Goal: Task Accomplishment & Management: Manage account settings

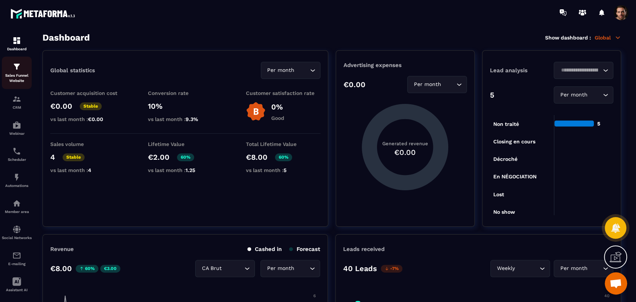
click at [15, 73] on p "Sales Funnel Website" at bounding box center [17, 78] width 30 height 10
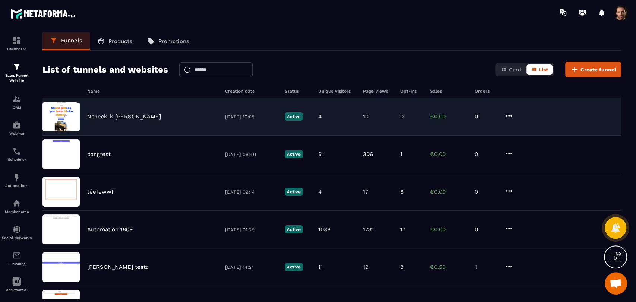
click at [417, 124] on div "Ncheck-k dùng 06/10/2025 10:05 Active 4 10 0 €0.00 0" at bounding box center [331, 117] width 579 height 38
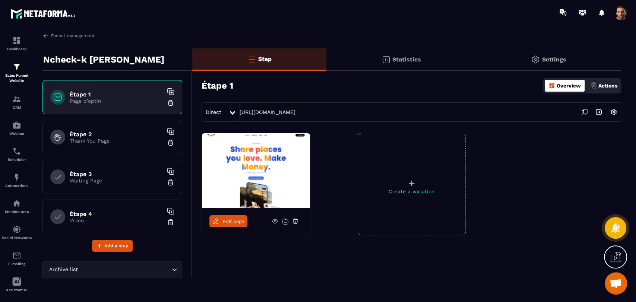
click at [411, 68] on div "Statistics" at bounding box center [400, 59] width 149 height 22
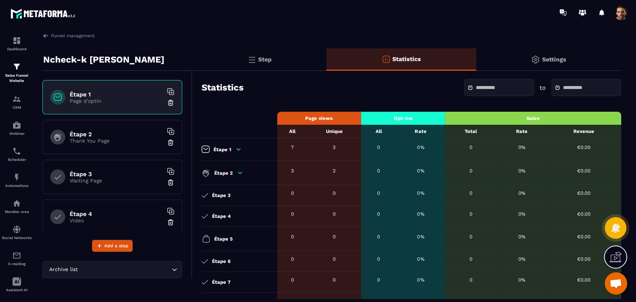
click at [263, 62] on p "Step" at bounding box center [264, 59] width 13 height 7
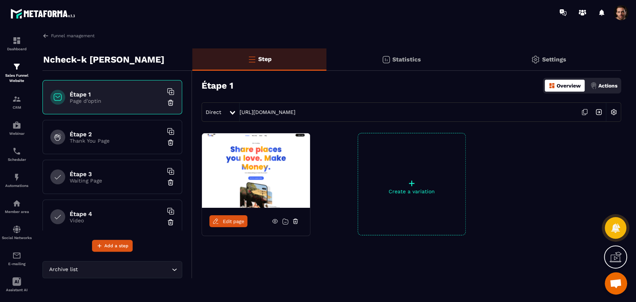
drag, startPoint x: 449, startPoint y: 62, endPoint x: 439, endPoint y: 60, distance: 9.5
click at [448, 62] on div "Statistics" at bounding box center [400, 59] width 149 height 22
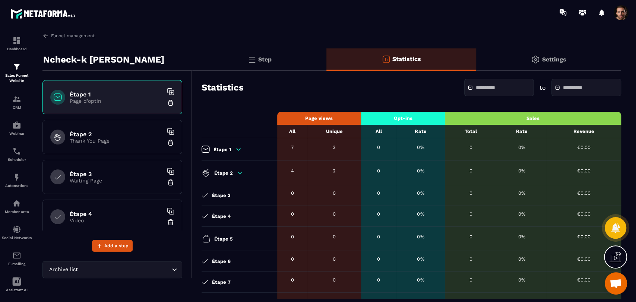
click at [280, 54] on div "Step" at bounding box center [259, 59] width 134 height 22
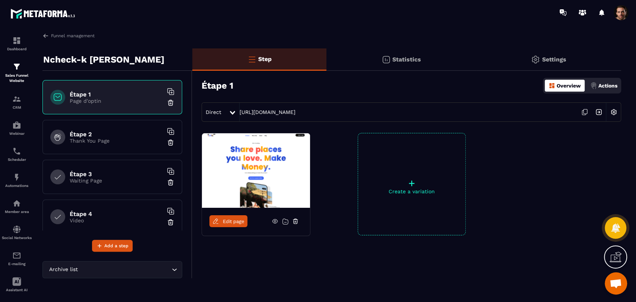
click at [102, 178] on p "Waiting Page" at bounding box center [116, 181] width 93 height 6
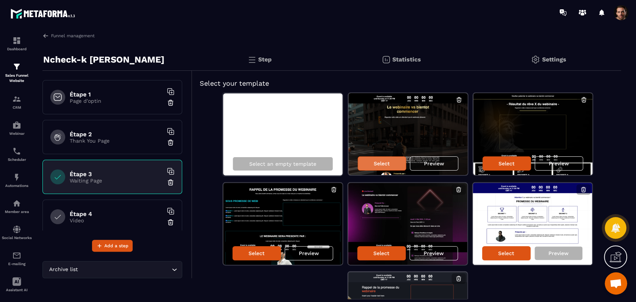
click at [381, 163] on p "Select" at bounding box center [382, 164] width 16 height 6
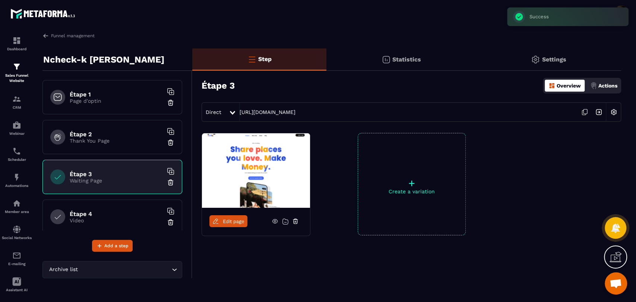
click at [406, 69] on div "Statistics" at bounding box center [400, 59] width 149 height 22
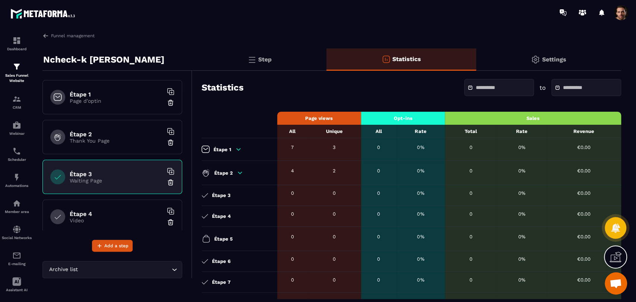
click at [275, 69] on div "Step" at bounding box center [259, 59] width 134 height 22
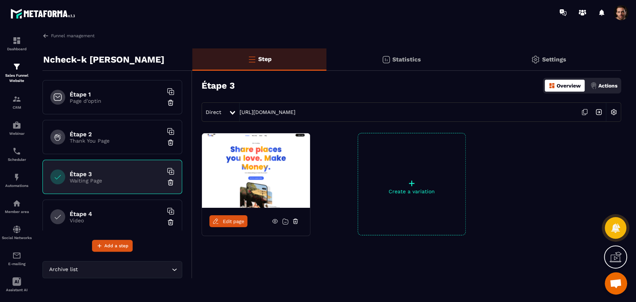
click at [587, 109] on icon at bounding box center [585, 112] width 14 height 14
click at [404, 61] on p "Statistics" at bounding box center [406, 59] width 29 height 7
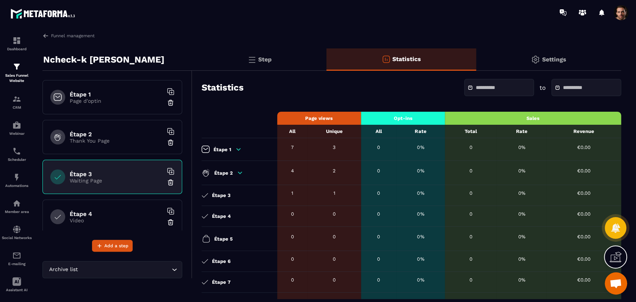
click at [268, 63] on p "Step" at bounding box center [264, 59] width 13 height 7
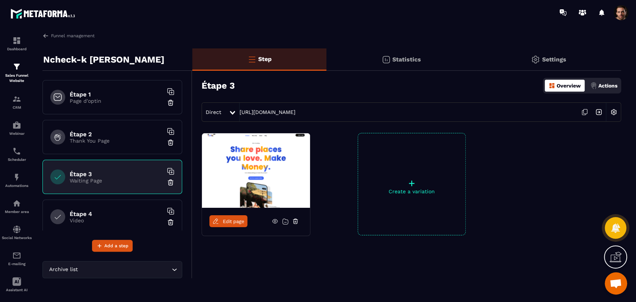
click at [273, 220] on icon at bounding box center [274, 222] width 5 height 4
click at [408, 48] on div "Statistics" at bounding box center [400, 59] width 149 height 22
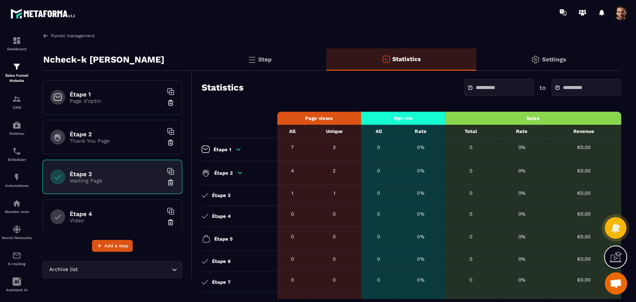
click at [45, 34] on img at bounding box center [45, 35] width 7 height 7
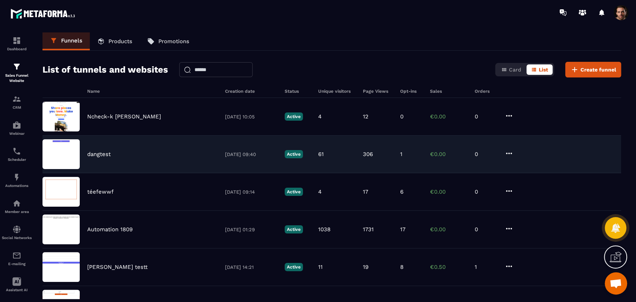
click at [413, 162] on div "dangtest 25/07/2025 09:40 Active 61 306 1 €0.00 0" at bounding box center [331, 155] width 579 height 38
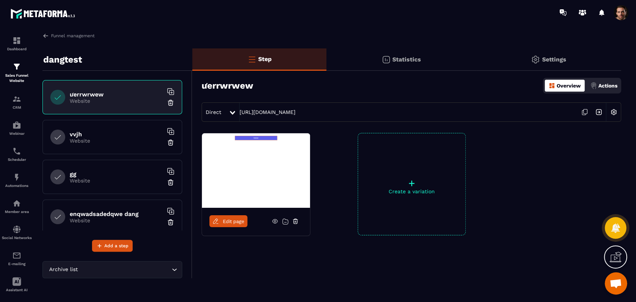
click at [405, 60] on p "Statistics" at bounding box center [406, 59] width 29 height 7
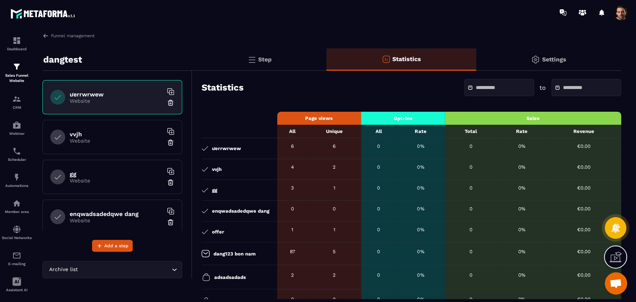
click at [276, 59] on div "Step" at bounding box center [259, 59] width 134 height 22
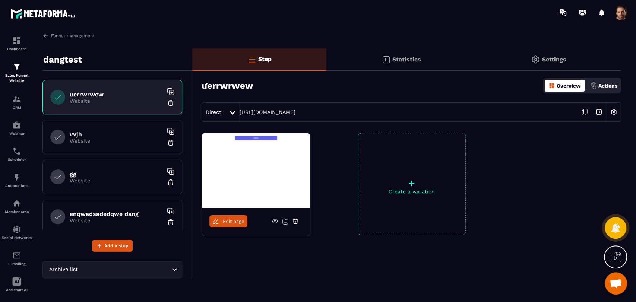
click at [585, 112] on icon at bounding box center [585, 112] width 14 height 14
click at [410, 63] on div "Statistics" at bounding box center [400, 59] width 149 height 22
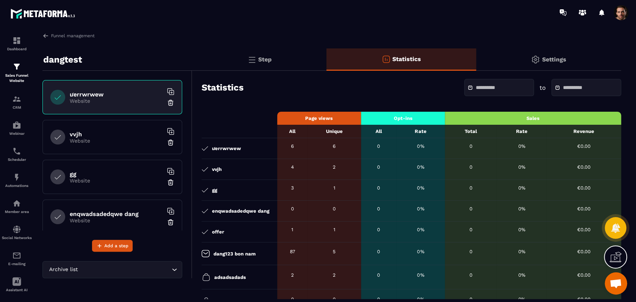
click at [253, 59] on img at bounding box center [251, 59] width 9 height 9
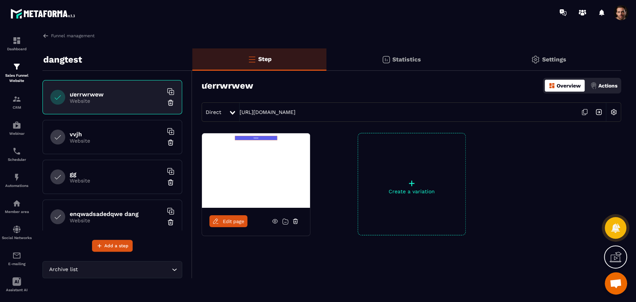
click at [386, 55] on img at bounding box center [386, 59] width 9 height 9
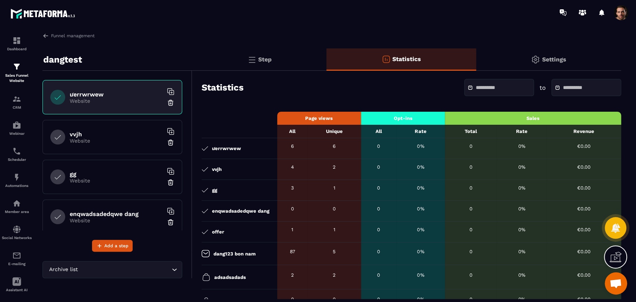
click at [231, 59] on div "Step" at bounding box center [259, 59] width 134 height 22
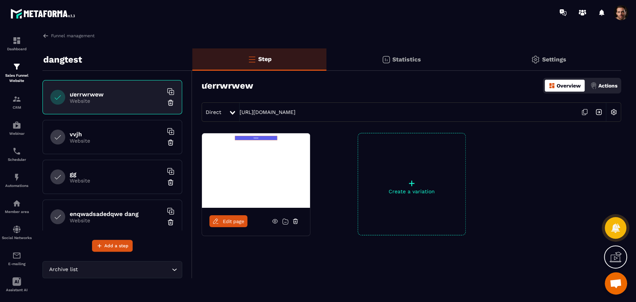
click at [584, 111] on icon at bounding box center [585, 112] width 14 height 14
click at [394, 54] on div "Statistics" at bounding box center [400, 59] width 149 height 22
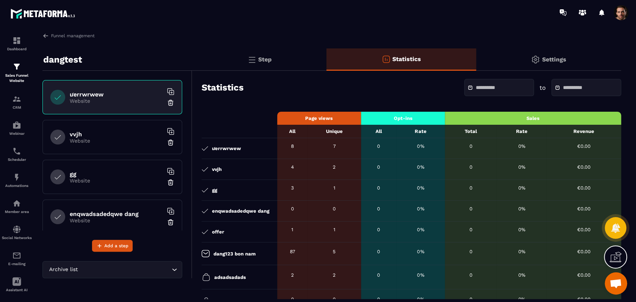
click at [510, 90] on input "text" at bounding box center [502, 88] width 52 height 6
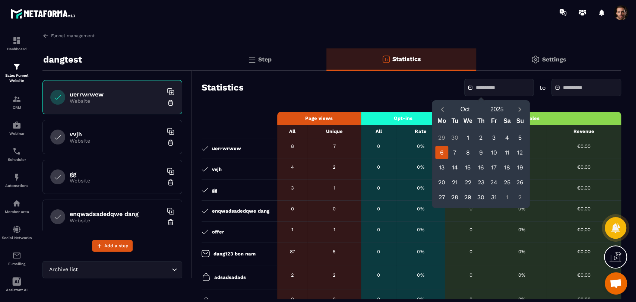
click at [439, 151] on div "6" at bounding box center [441, 152] width 13 height 13
type input "**********"
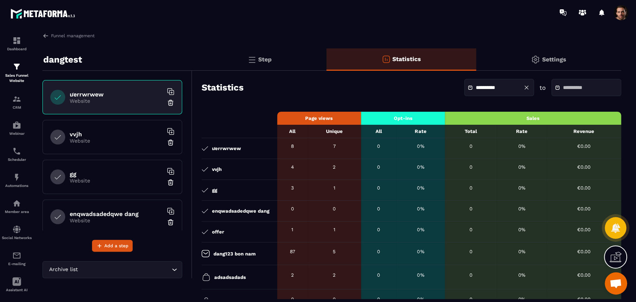
click at [575, 91] on input "text" at bounding box center [589, 88] width 52 height 6
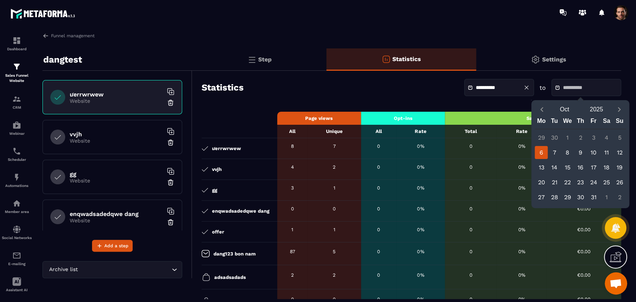
click at [540, 148] on div "6" at bounding box center [541, 152] width 13 height 13
type input "**********"
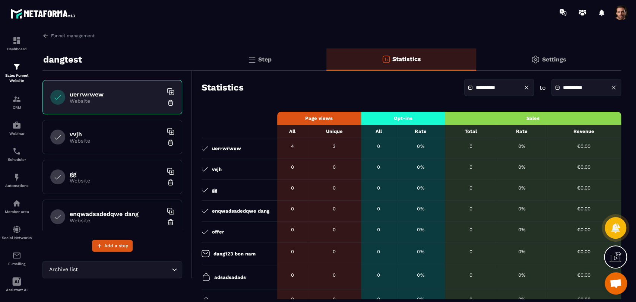
click at [245, 66] on div "Step" at bounding box center [259, 59] width 134 height 22
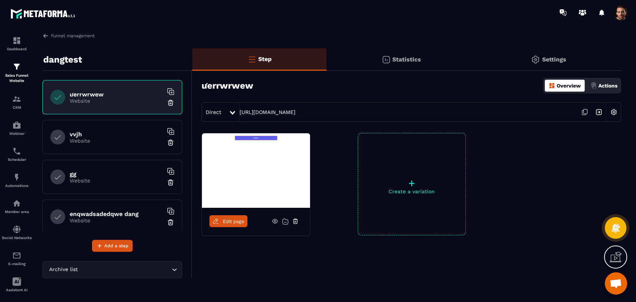
click at [405, 67] on div "Statistics" at bounding box center [400, 59] width 149 height 22
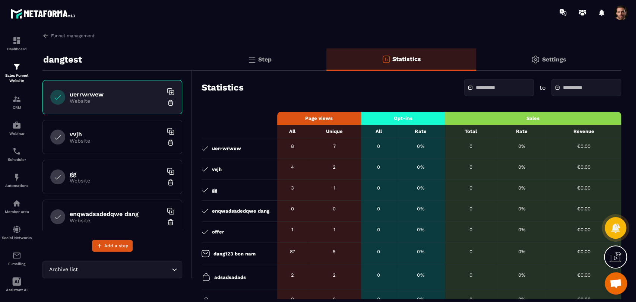
click at [273, 54] on div "Step" at bounding box center [259, 59] width 134 height 22
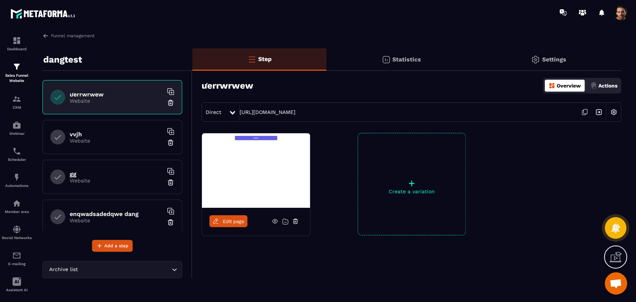
click at [85, 143] on p "Website" at bounding box center [116, 141] width 93 height 6
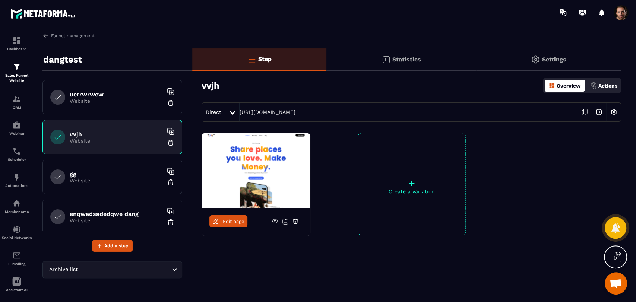
click at [389, 59] on img at bounding box center [386, 59] width 9 height 9
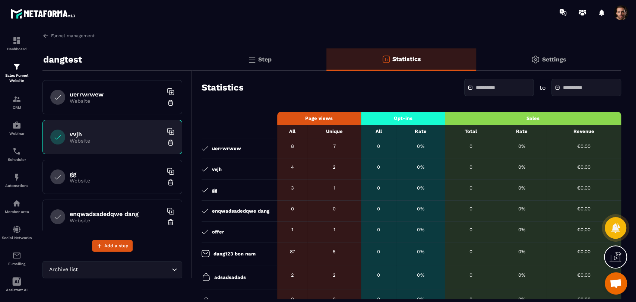
click at [86, 218] on p "Website" at bounding box center [116, 221] width 93 height 6
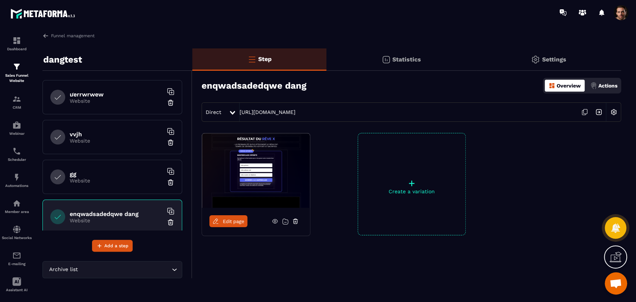
click at [102, 127] on div "vvjh Website" at bounding box center [112, 137] width 140 height 34
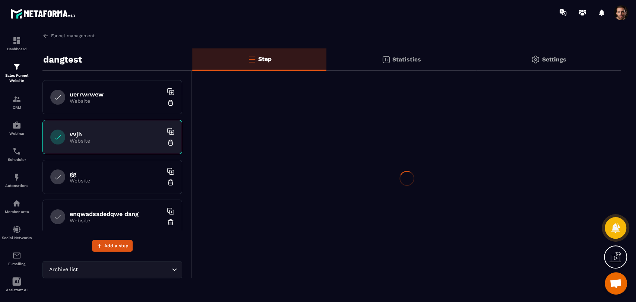
click at [381, 61] on div "Statistics" at bounding box center [400, 59] width 149 height 22
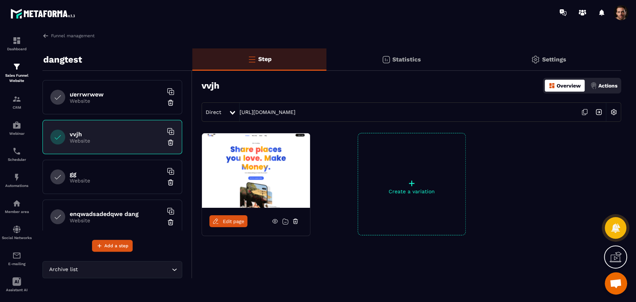
click at [382, 61] on img at bounding box center [386, 59] width 9 height 9
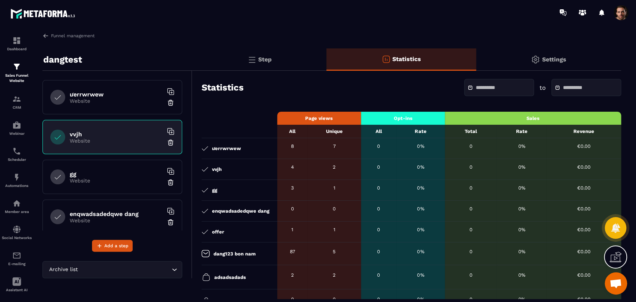
click at [294, 54] on div "Step" at bounding box center [259, 59] width 134 height 22
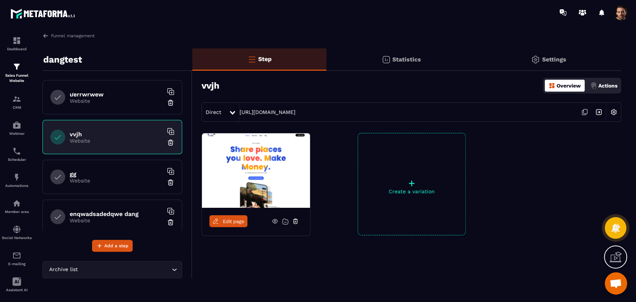
click at [584, 114] on icon at bounding box center [586, 112] width 4 height 4
click at [419, 59] on p "Statistics" at bounding box center [406, 59] width 29 height 7
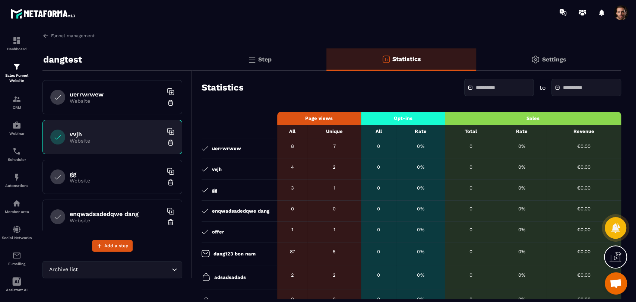
click at [266, 61] on p "Step" at bounding box center [264, 59] width 13 height 7
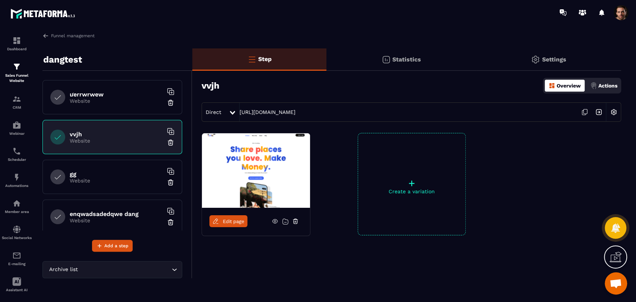
click at [406, 70] on div "Statistics" at bounding box center [400, 59] width 149 height 22
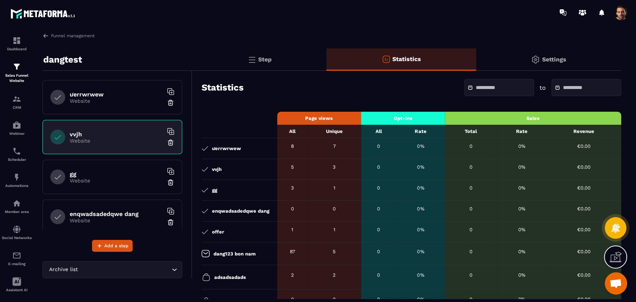
click at [476, 90] on input "text" at bounding box center [502, 88] width 52 height 6
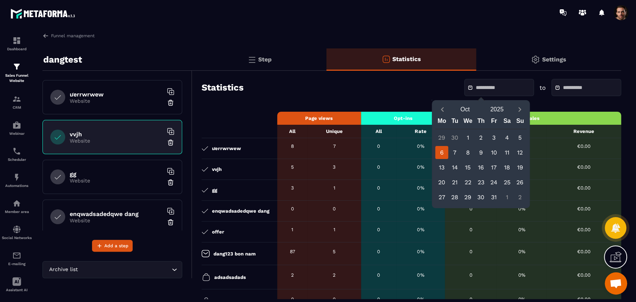
click at [442, 147] on div "6" at bounding box center [441, 152] width 13 height 13
type input "**********"
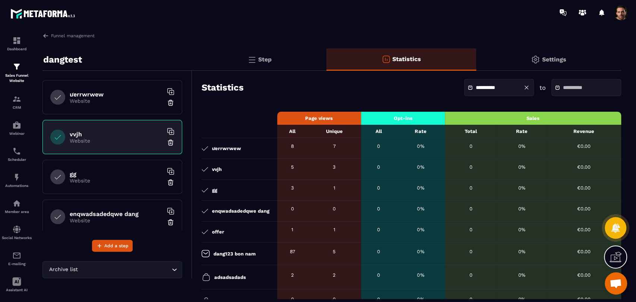
click at [563, 88] on input "text" at bounding box center [589, 88] width 52 height 6
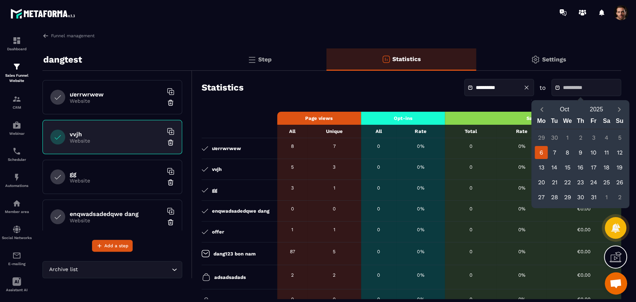
click at [546, 148] on div "6" at bounding box center [541, 152] width 13 height 13
type input "**********"
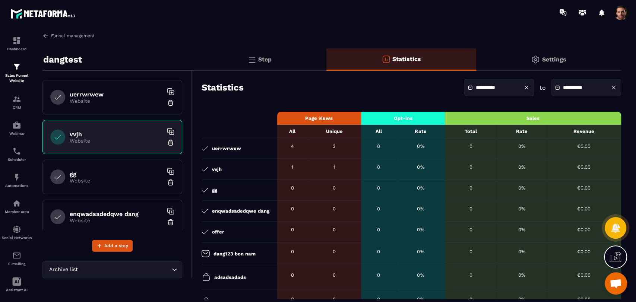
click at [46, 36] on img at bounding box center [45, 35] width 7 height 7
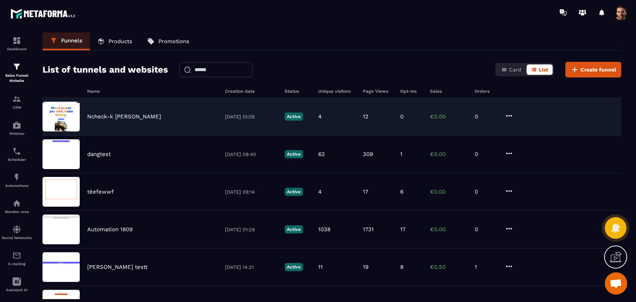
click at [416, 133] on div "Ncheck-k dùng 06/10/2025 10:05 Active 4 12 0 €0.00 0" at bounding box center [331, 117] width 579 height 38
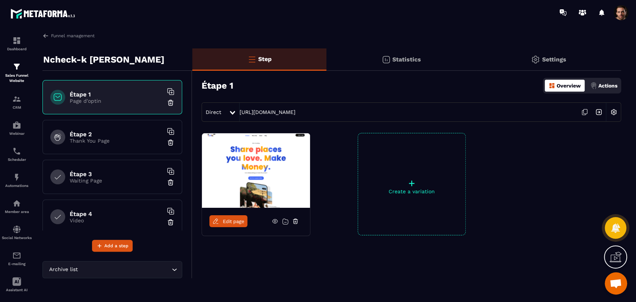
click at [399, 54] on div "Statistics" at bounding box center [400, 59] width 149 height 22
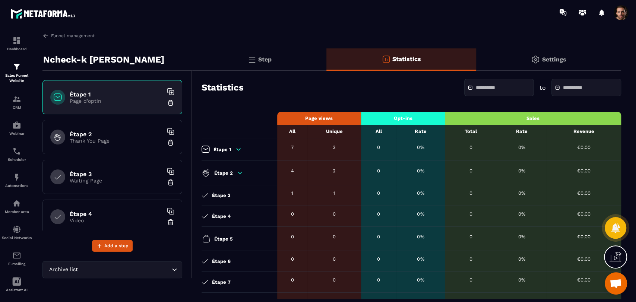
click at [246, 46] on div "Funnel management Ncheck-k dùng Étape 1 Page d'optin Étape 2 Thank You Page Éta…" at bounding box center [332, 165] width 594 height 267
click at [252, 60] on img at bounding box center [251, 59] width 9 height 9
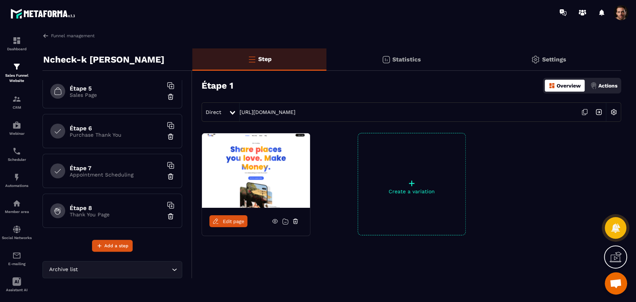
scroll to position [247, 0]
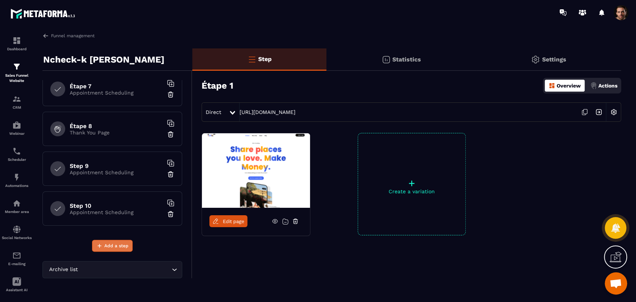
click at [115, 244] on span "Add a step" at bounding box center [116, 245] width 24 height 7
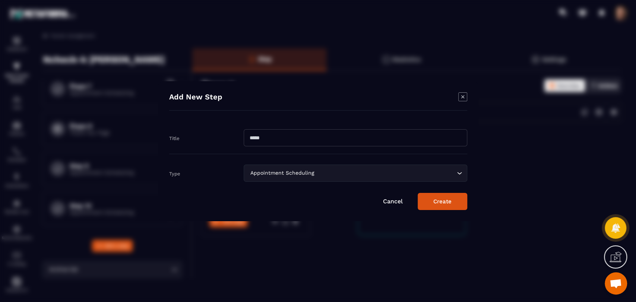
click at [313, 138] on input "Modal window" at bounding box center [356, 137] width 224 height 17
type input "*******"
click at [269, 177] on div "Appointment Scheduling" at bounding box center [352, 173] width 208 height 8
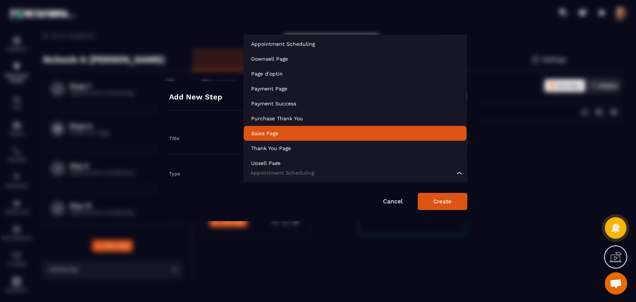
click at [305, 129] on li "Sales Page" at bounding box center [355, 133] width 223 height 15
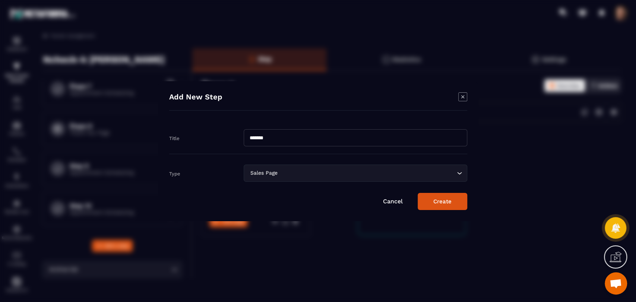
click at [441, 192] on form "Title ******* Type Sales Page Loading... Cancel Create" at bounding box center [318, 166] width 298 height 88
click at [443, 199] on button "Create" at bounding box center [443, 201] width 50 height 17
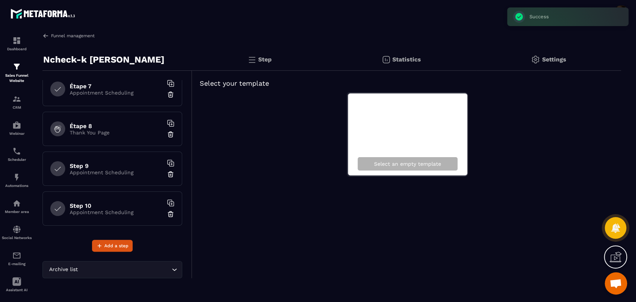
click at [45, 34] on img at bounding box center [45, 35] width 7 height 7
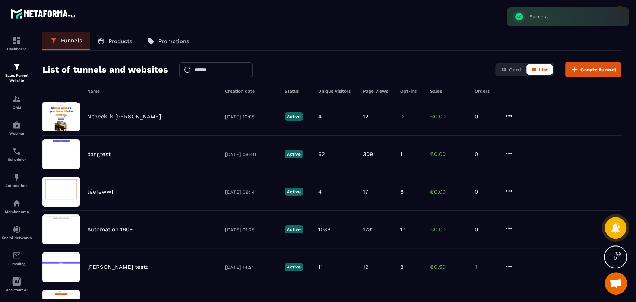
click at [127, 40] on p "Products" at bounding box center [120, 41] width 24 height 7
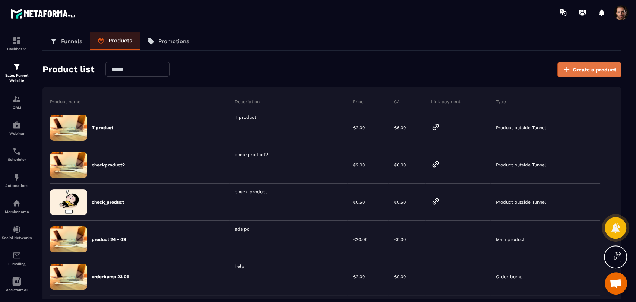
click at [592, 73] on button "Create a product" at bounding box center [590, 70] width 64 height 16
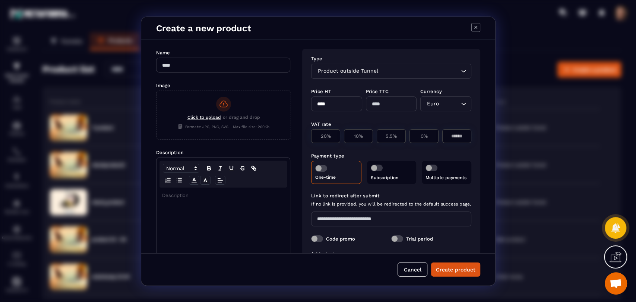
click at [188, 55] on div "Name" at bounding box center [223, 51] width 134 height 7
click at [194, 65] on input "Modal window" at bounding box center [223, 64] width 134 height 15
click at [194, 65] on input "******" at bounding box center [223, 64] width 134 height 15
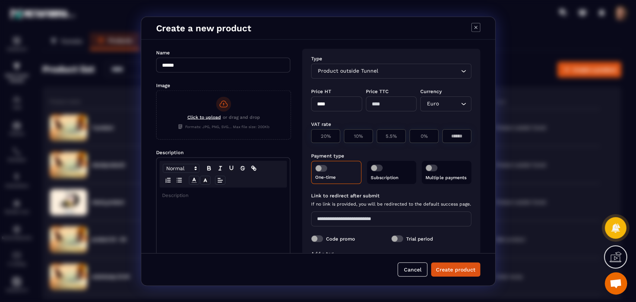
type input "******"
click at [180, 201] on div "Modal window" at bounding box center [223, 245] width 133 height 117
click at [364, 74] on div "Product outside Tunnel" at bounding box center [387, 71] width 145 height 8
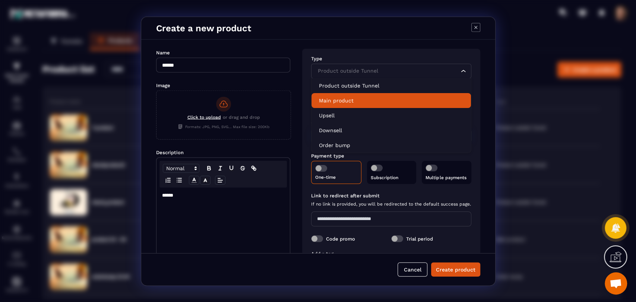
click at [361, 93] on li "Main product" at bounding box center [392, 100] width 160 height 15
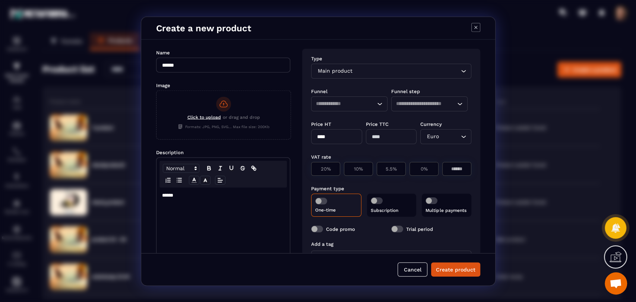
click at [351, 104] on input "Search for option" at bounding box center [342, 104] width 53 height 8
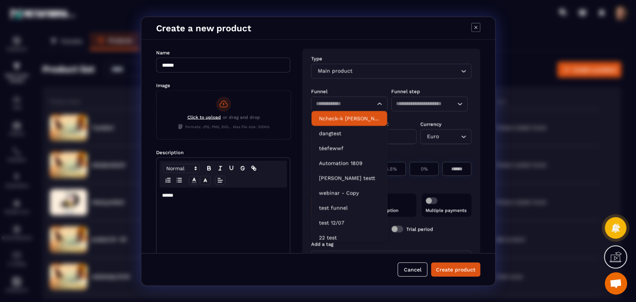
click at [351, 117] on p "Ncheck-k dùng" at bounding box center [349, 117] width 61 height 7
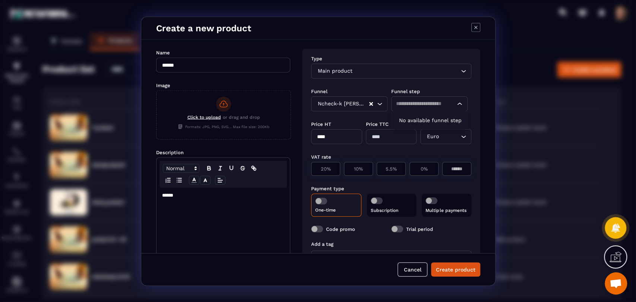
click at [417, 100] on input "Search for option" at bounding box center [425, 104] width 59 height 8
click at [422, 132] on p "Step 11" at bounding box center [429, 132] width 61 height 7
click at [351, 135] on input "****" at bounding box center [336, 136] width 51 height 15
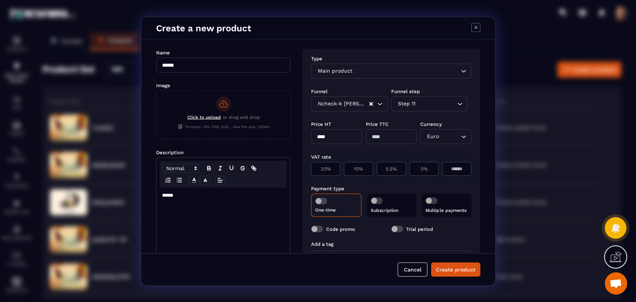
type input "*****"
click at [358, 138] on input "*****" at bounding box center [336, 136] width 51 height 15
type input "***"
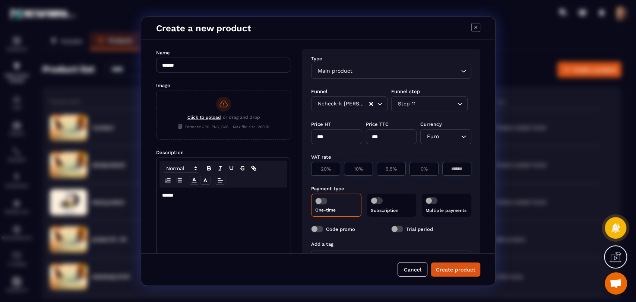
click at [420, 147] on div "Type Main product Loading... Funnel Funnel step Ncheck-k dùng Loading... Step 1…" at bounding box center [391, 170] width 178 height 245
click at [422, 174] on div "0%" at bounding box center [424, 169] width 29 height 14
type input "*"
click at [322, 202] on span "Modal window" at bounding box center [321, 201] width 12 height 7
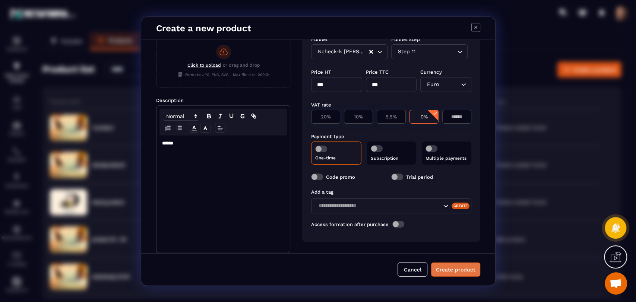
click at [463, 265] on button "Create product" at bounding box center [455, 269] width 49 height 14
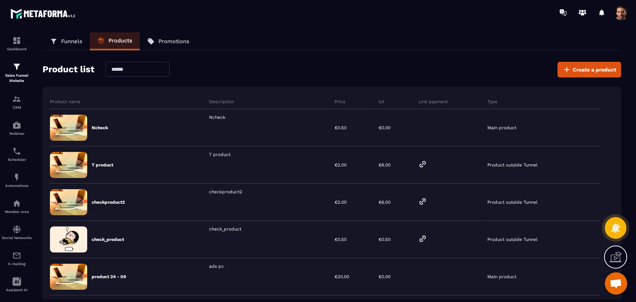
click at [75, 37] on link "Funnels" at bounding box center [65, 41] width 47 height 18
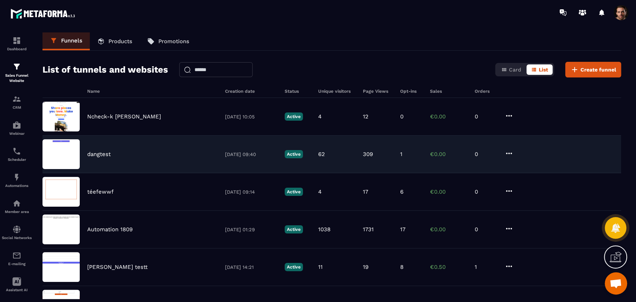
click at [354, 136] on div "dangtest 25/07/2025 09:40 Active 62 309 1 €0.00 0" at bounding box center [331, 155] width 579 height 38
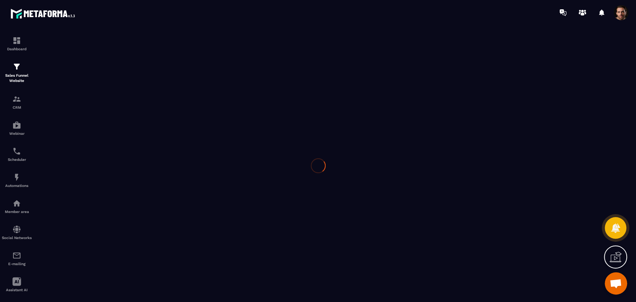
click at [15, 69] on div at bounding box center [318, 166] width 636 height 282
click at [23, 76] on div at bounding box center [318, 166] width 636 height 282
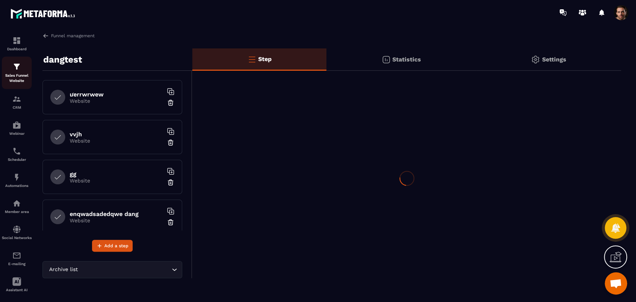
click at [24, 78] on p "Sales Funnel Website" at bounding box center [17, 78] width 30 height 10
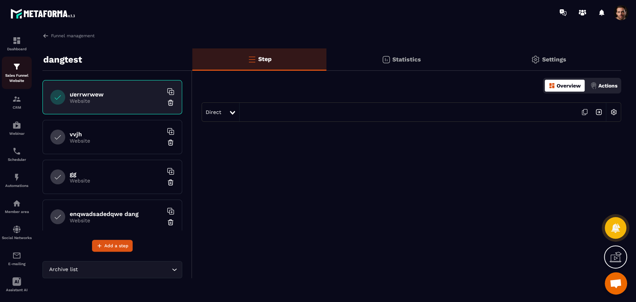
click at [7, 80] on p "Sales Funnel Website" at bounding box center [17, 78] width 30 height 10
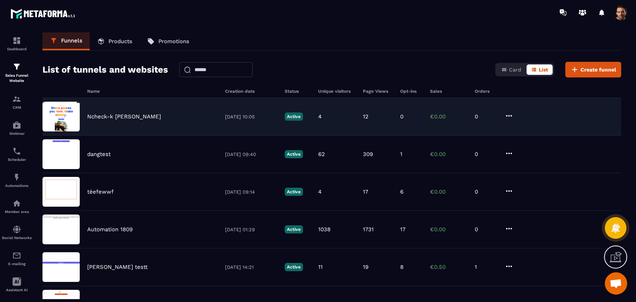
click at [405, 127] on div "Ncheck-k dùng 06/10/2025 10:05 Active 4 12 0 €0.00 0" at bounding box center [331, 117] width 579 height 38
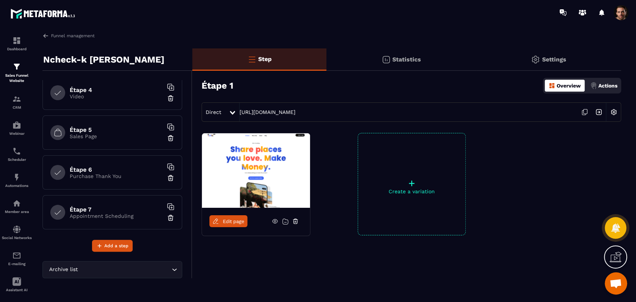
scroll to position [287, 0]
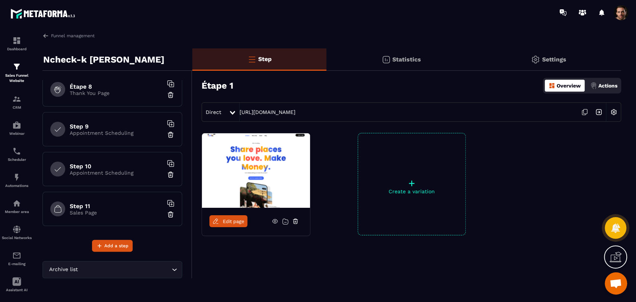
click at [105, 201] on div "Step 11 Sales Page" at bounding box center [112, 209] width 140 height 34
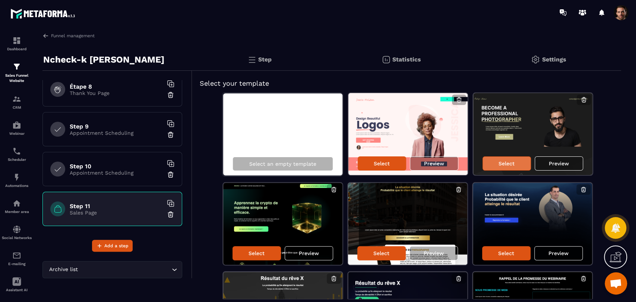
click at [500, 162] on p "Select" at bounding box center [507, 164] width 16 height 6
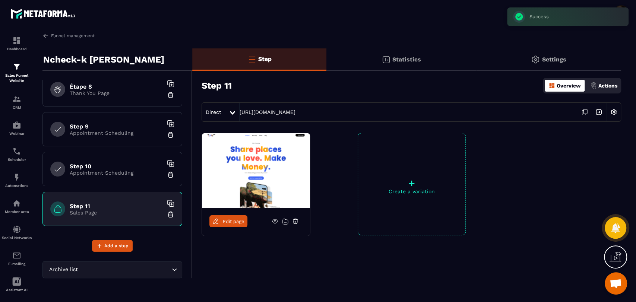
click at [233, 219] on span "Edit page" at bounding box center [234, 222] width 22 height 6
